Goal: Navigation & Orientation: Go to known website

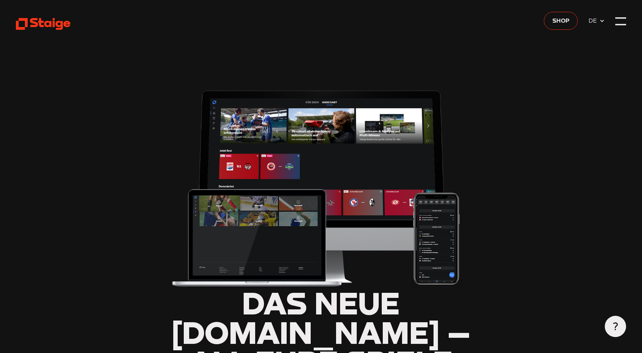
click at [47, 19] on icon at bounding box center [43, 23] width 54 height 13
type input "0.8"
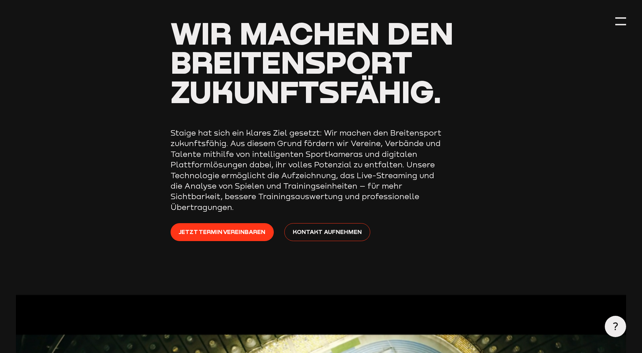
scroll to position [68, 0]
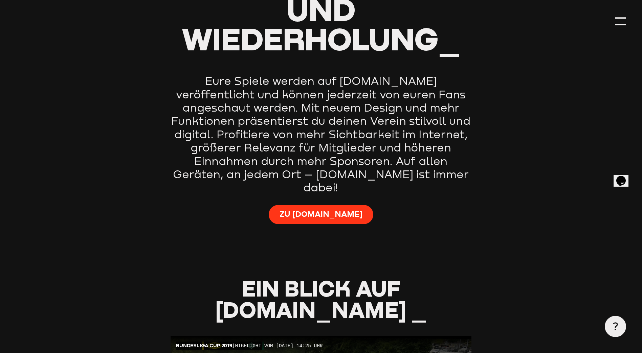
type input "0.8"
click at [314, 209] on span "Zu Staige.tv" at bounding box center [320, 214] width 83 height 10
